Goal: Information Seeking & Learning: Check status

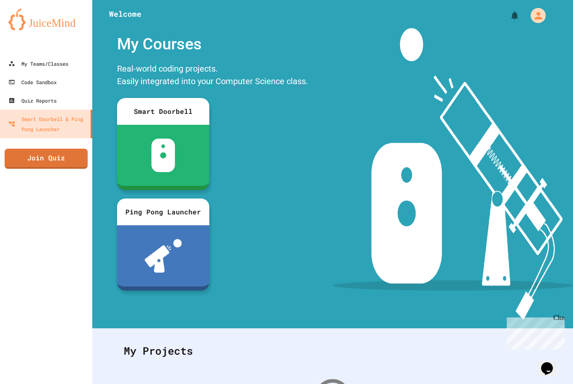
click at [29, 63] on div "My Teams/Classes" at bounding box center [38, 64] width 60 height 10
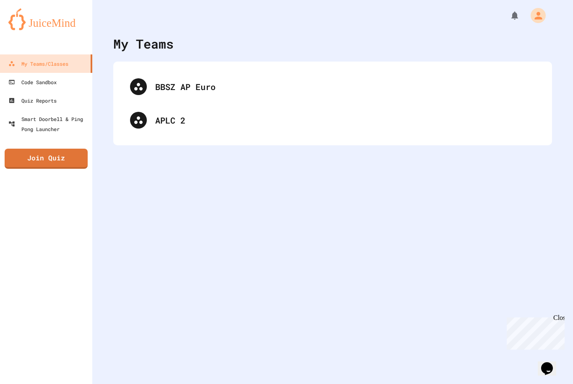
click at [160, 118] on div "APLC 2" at bounding box center [345, 120] width 380 height 13
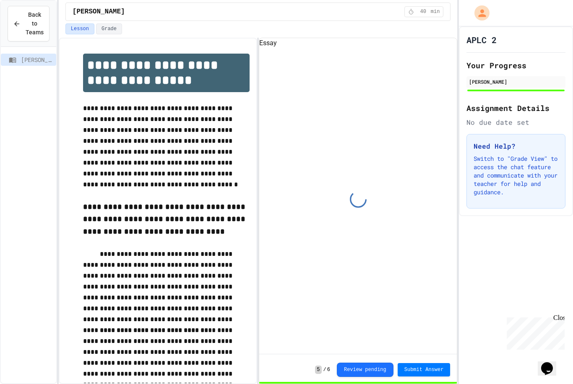
scroll to position [39, 0]
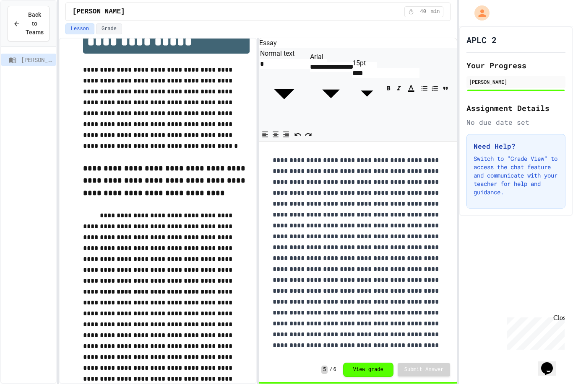
click at [374, 370] on button "View grade" at bounding box center [368, 370] width 50 height 14
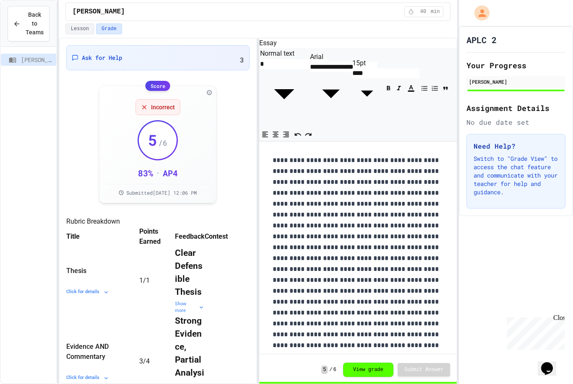
click at [163, 45] on div "Ask for Help 3" at bounding box center [157, 57] width 183 height 25
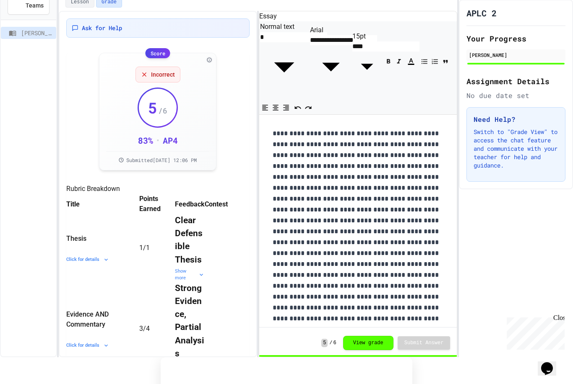
scroll to position [29, 0]
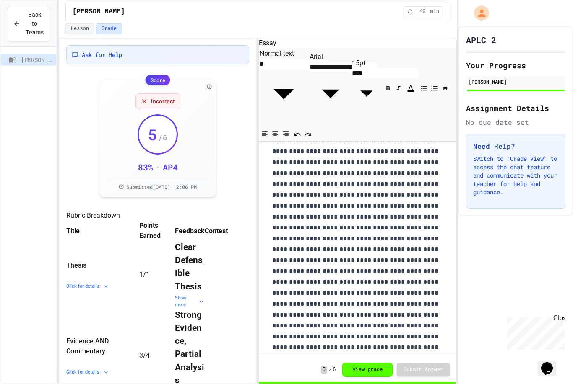
scroll to position [230, 0]
